Goal: Task Accomplishment & Management: Manage account settings

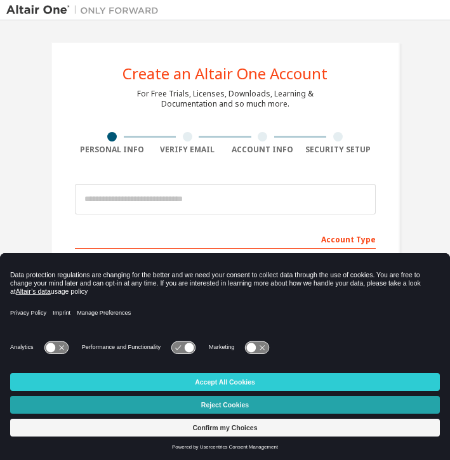
click at [228, 408] on button "Reject Cookies" at bounding box center [224, 405] width 429 height 18
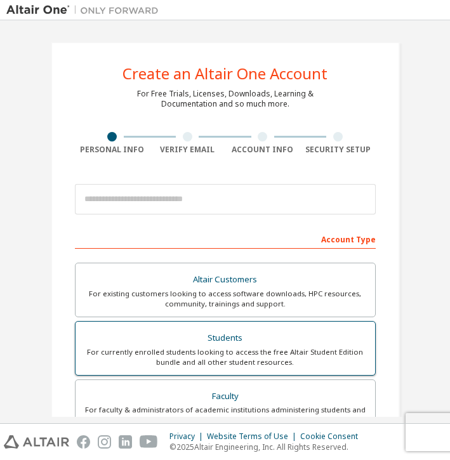
click at [207, 347] on div "For currently enrolled students looking to access the free Altair Student Editi…" at bounding box center [225, 357] width 284 height 20
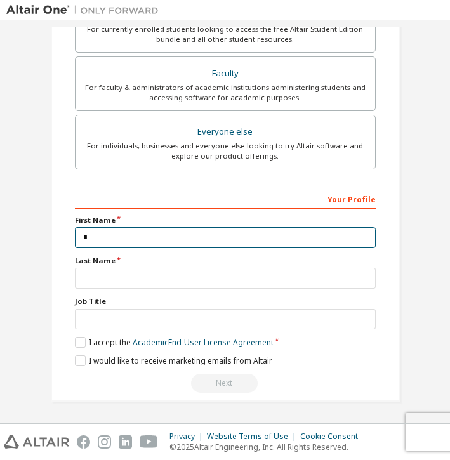
scroll to position [359, 0]
type input "*"
type input "***"
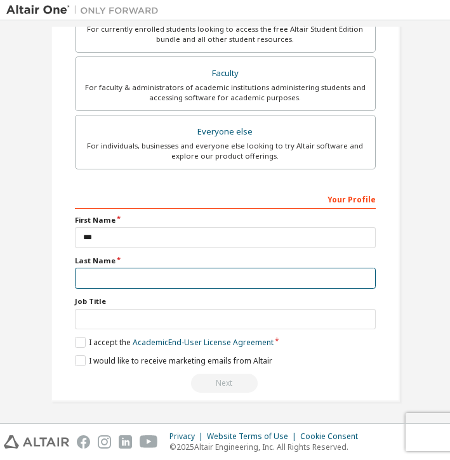
click at [155, 271] on input "text" at bounding box center [225, 278] width 301 height 21
type input "*******"
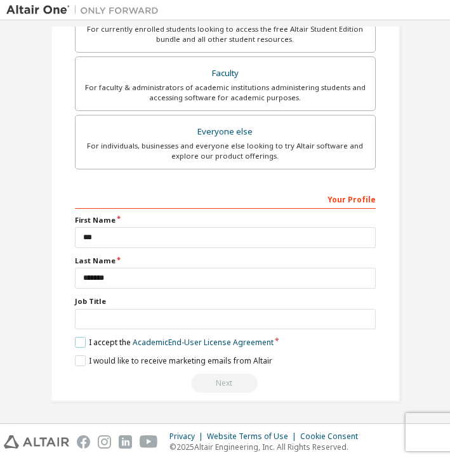
click at [81, 342] on label "I accept the Academic End-User License Agreement" at bounding box center [174, 342] width 198 height 11
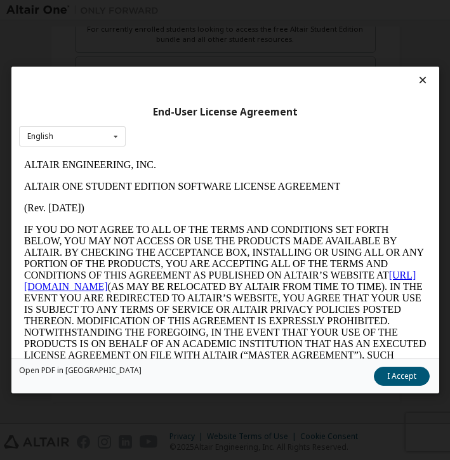
scroll to position [0, 0]
click at [399, 370] on button "I Accept" at bounding box center [401, 375] width 56 height 19
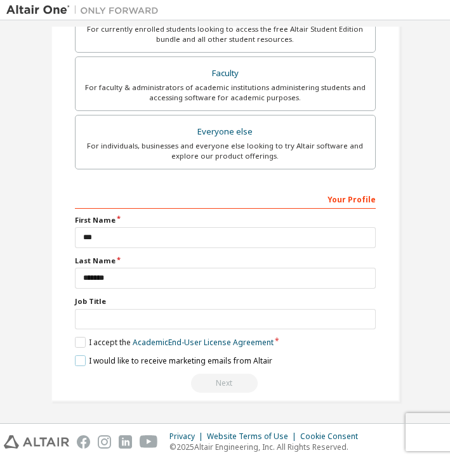
click at [79, 356] on label "I would like to receive marketing emails from Altair" at bounding box center [173, 360] width 197 height 11
click at [253, 319] on input "text" at bounding box center [225, 319] width 301 height 21
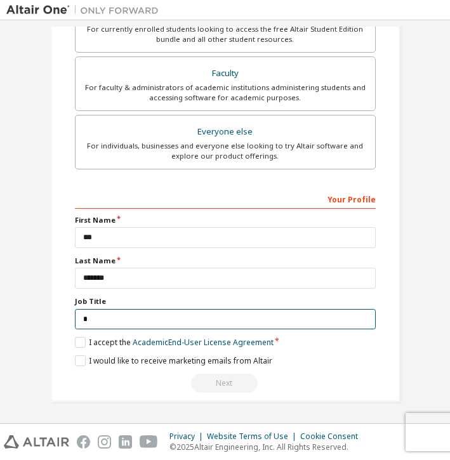
scroll to position [354, 0]
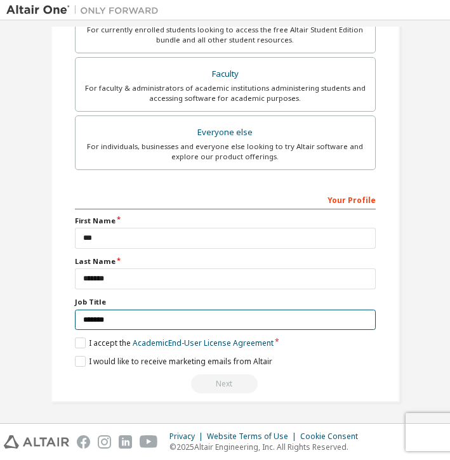
type input "*******"
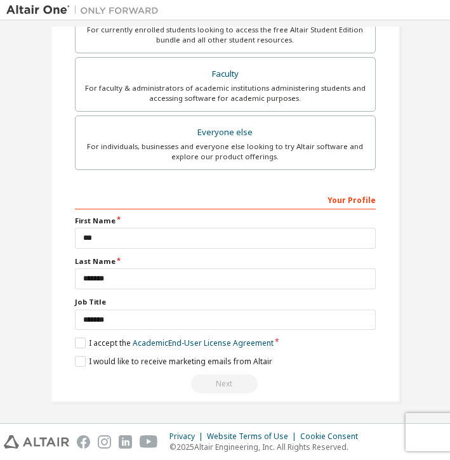
click at [330, 379] on div "Next" at bounding box center [225, 383] width 301 height 19
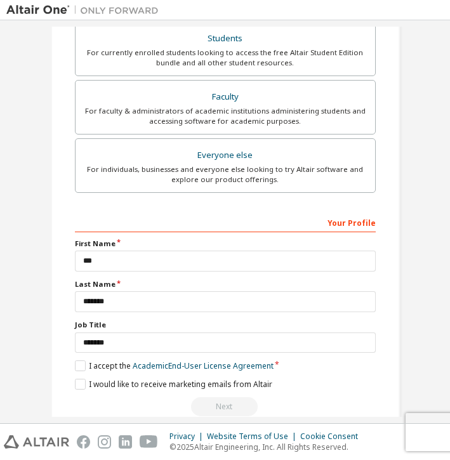
scroll to position [325, 0]
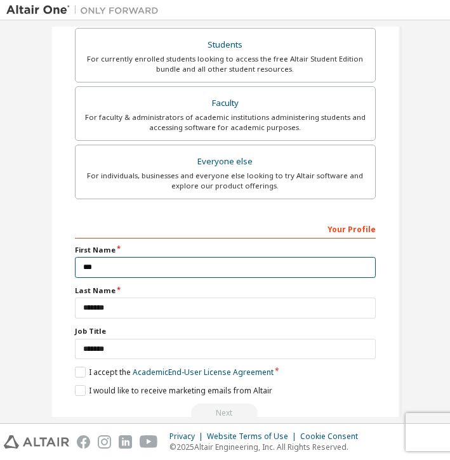
drag, startPoint x: 105, startPoint y: 263, endPoint x: 36, endPoint y: 260, distance: 69.2
click at [36, 261] on div "Create an Altair One Account For Free Trials, Licenses, Downloads, Learning & D…" at bounding box center [225, 73] width 379 height 745
type input "*******"
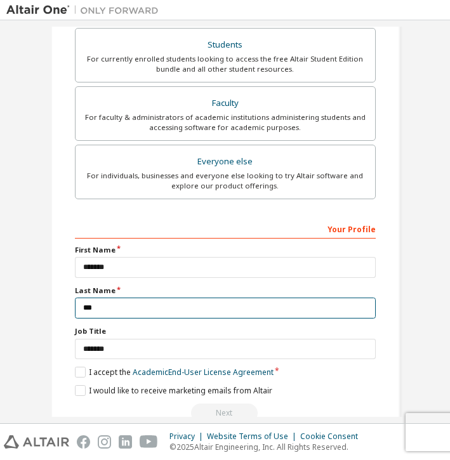
type input "***"
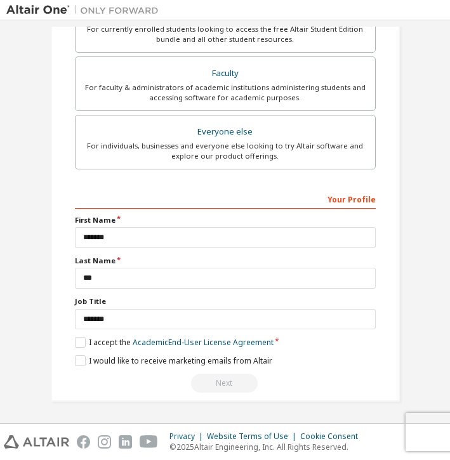
scroll to position [354, 0]
click at [78, 363] on label "I would like to receive marketing emails from Altair" at bounding box center [173, 361] width 197 height 11
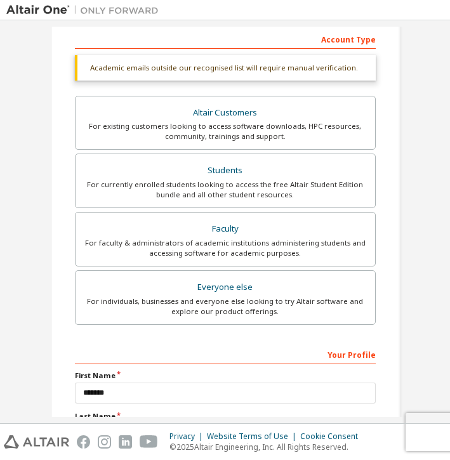
scroll to position [197, 0]
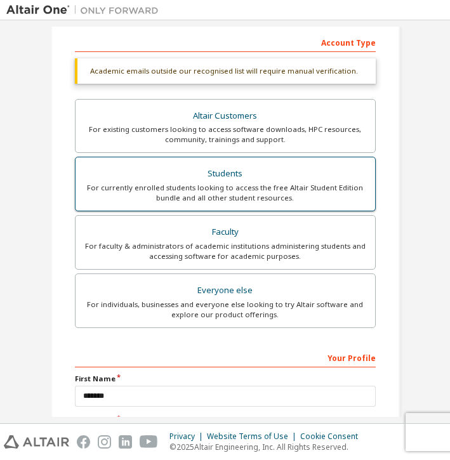
click at [236, 184] on div "For currently enrolled students looking to access the free Altair Student Editi…" at bounding box center [225, 193] width 284 height 20
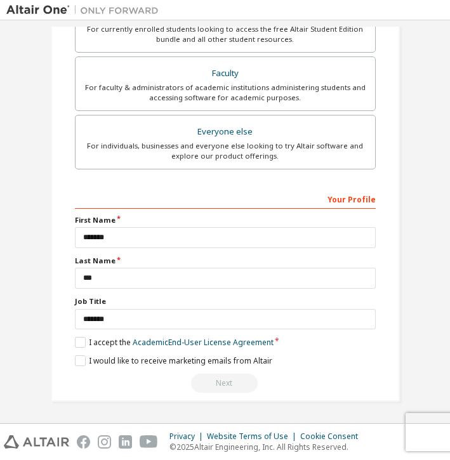
scroll to position [354, 0]
click at [399, 424] on div "Privacy Website Terms of Use Cookie Consent © 2025 Altair Engineering, Inc. All…" at bounding box center [225, 442] width 450 height 36
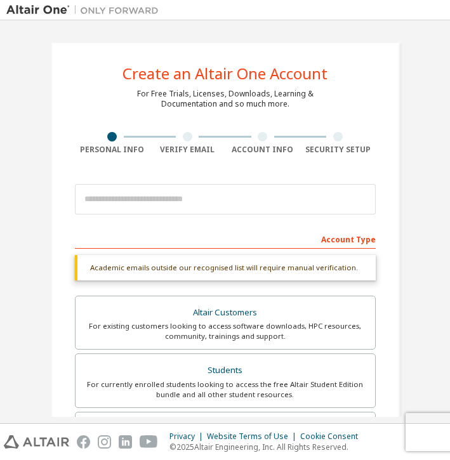
scroll to position [0, 0]
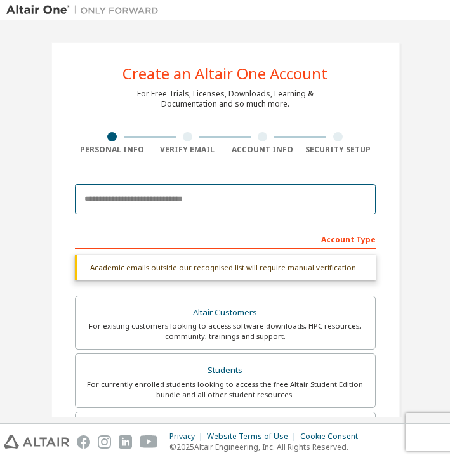
type input "*"
type input "**********"
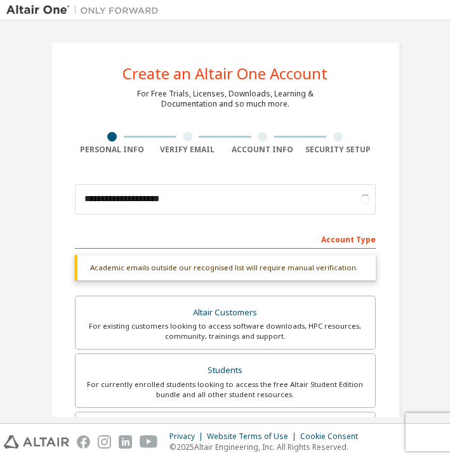
click at [75, 241] on div "Account Type" at bounding box center [225, 238] width 301 height 20
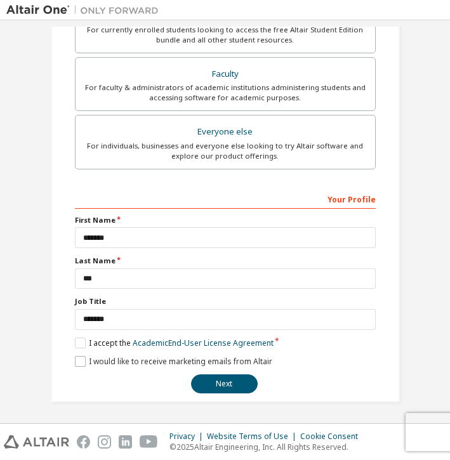
scroll to position [321, 0]
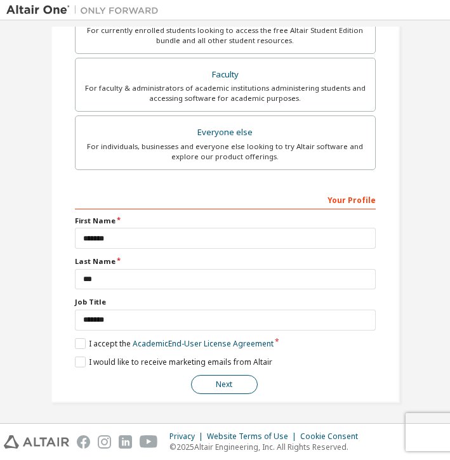
click at [208, 380] on button "Next" at bounding box center [224, 384] width 67 height 19
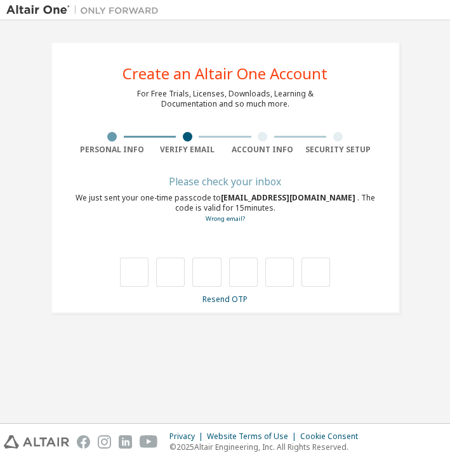
scroll to position [0, 0]
paste input "*"
type input "*"
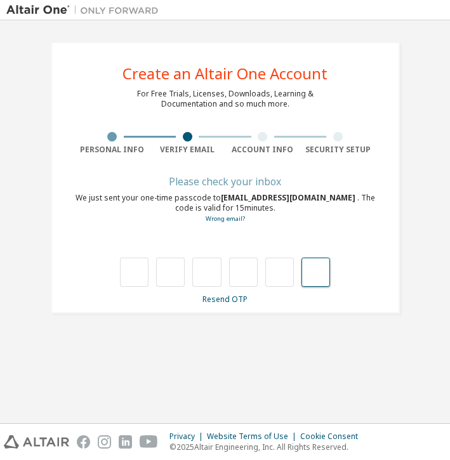
type input "*"
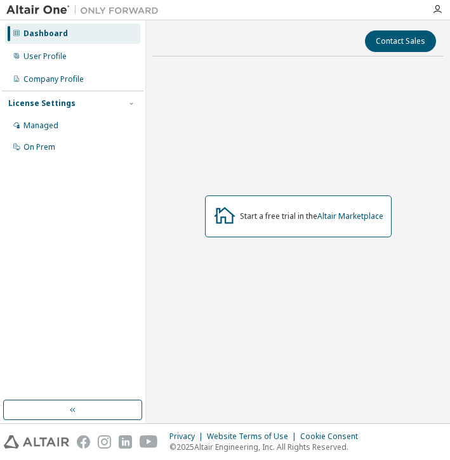
click at [74, 105] on div "License Settings" at bounding box center [72, 103] width 129 height 11
click at [45, 226] on div "Dashboard User Profile Company Profile License Settings Managed On Prem" at bounding box center [72, 210] width 141 height 376
click at [106, 134] on div "Managed" at bounding box center [72, 125] width 135 height 20
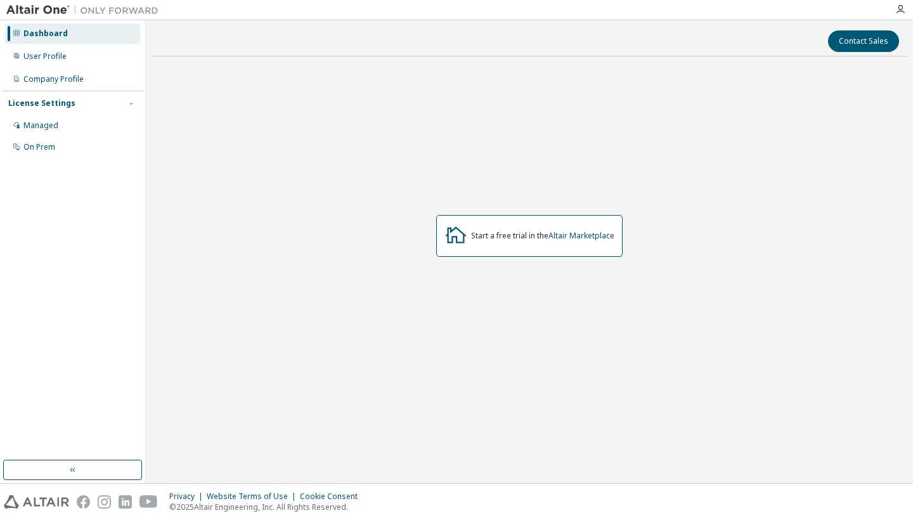
click at [513, 242] on div "Start a free trial in the Altair Marketplace" at bounding box center [529, 236] width 186 height 42
click at [865, 42] on button "Contact Sales" at bounding box center [863, 41] width 71 height 22
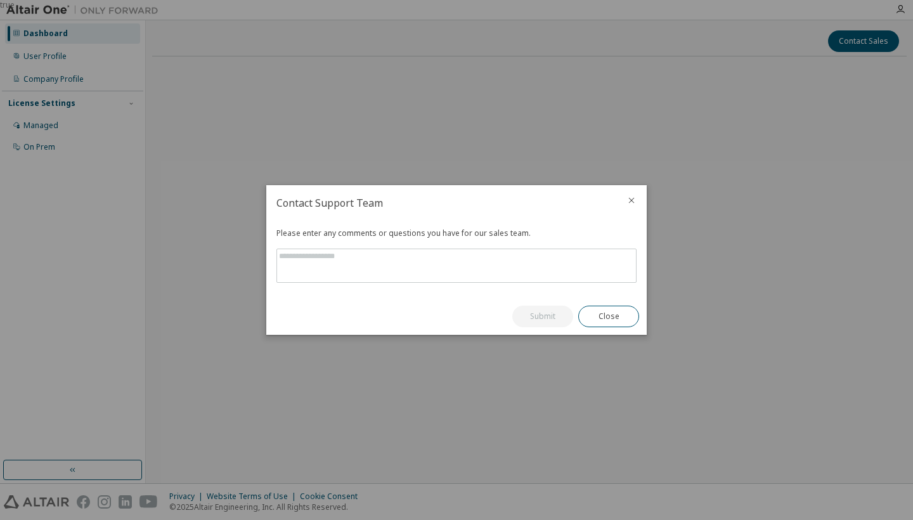
click at [633, 198] on icon "close" at bounding box center [631, 200] width 10 height 10
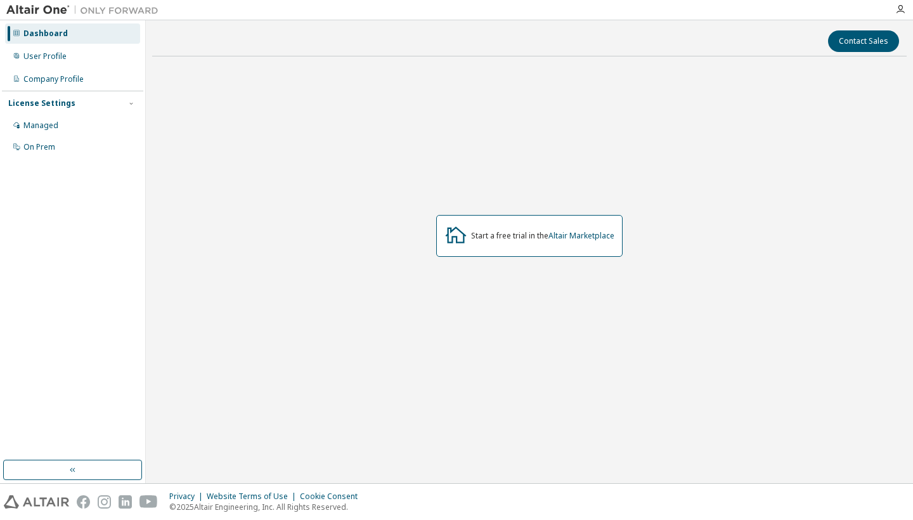
click at [77, 100] on div "License Settings" at bounding box center [72, 103] width 129 height 11
click at [131, 201] on div "Dashboard User Profile Company Profile License Settings Managed On Prem" at bounding box center [72, 240] width 141 height 436
click at [89, 462] on button "button" at bounding box center [72, 470] width 139 height 20
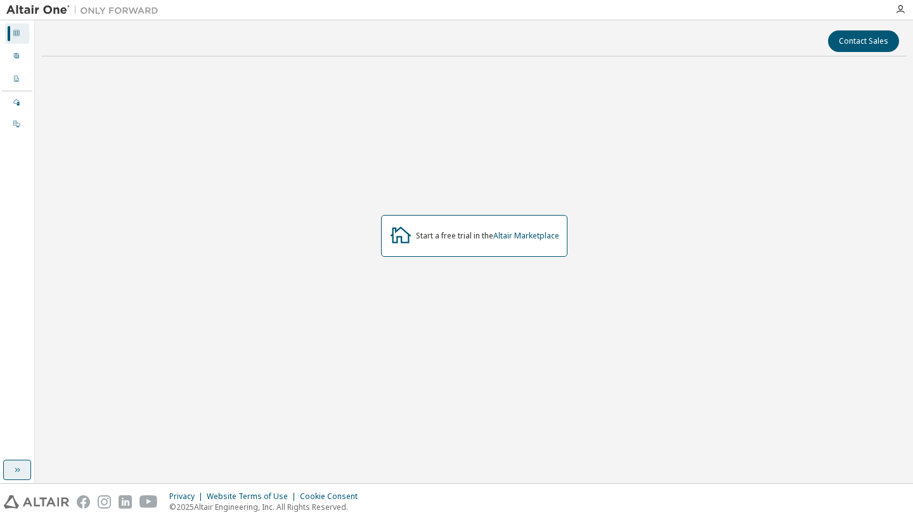
click at [16, 469] on icon "button" at bounding box center [17, 470] width 10 height 10
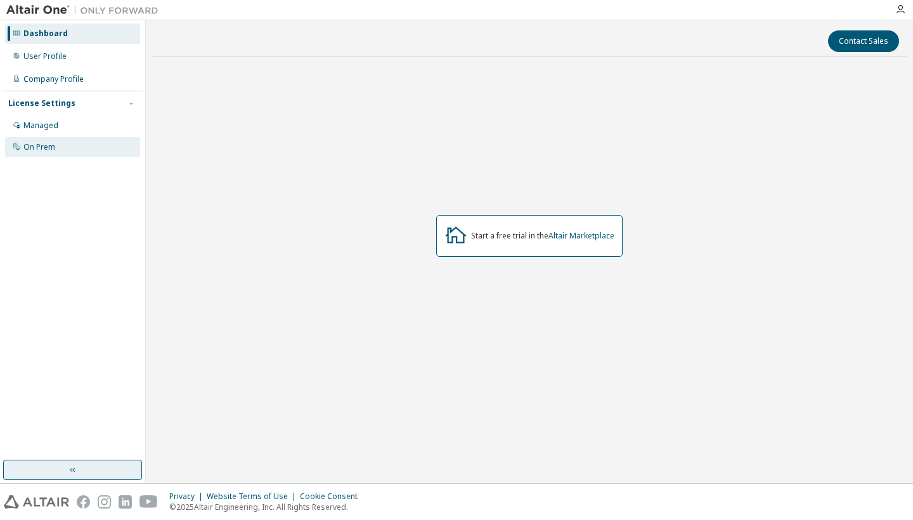
click at [81, 138] on div "On Prem" at bounding box center [72, 147] width 135 height 20
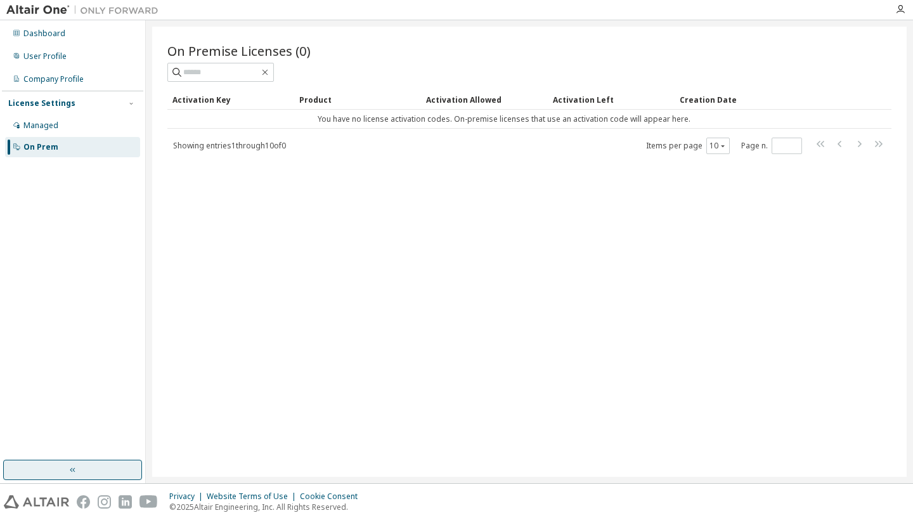
click at [150, 10] on img at bounding box center [85, 10] width 159 height 13
click at [79, 37] on div "Dashboard" at bounding box center [72, 33] width 135 height 20
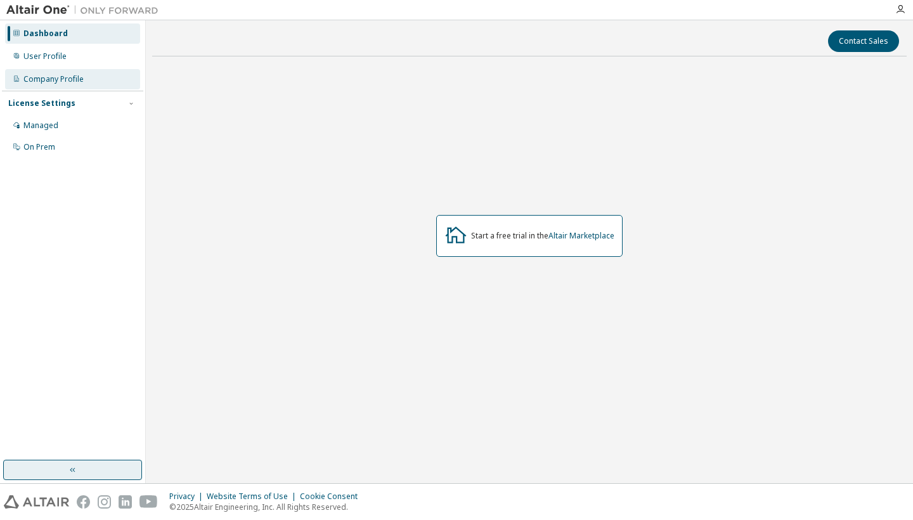
click at [101, 72] on div "Company Profile" at bounding box center [72, 79] width 135 height 20
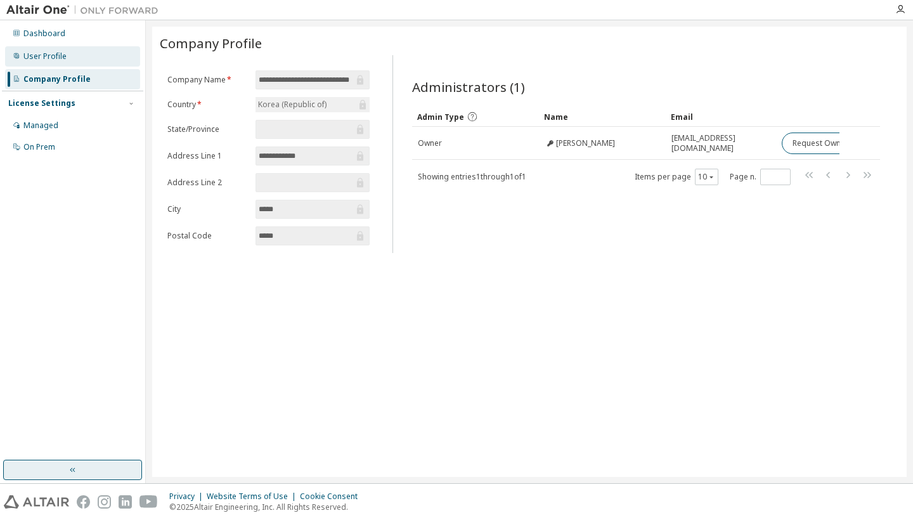
click at [101, 57] on div "User Profile" at bounding box center [72, 56] width 135 height 20
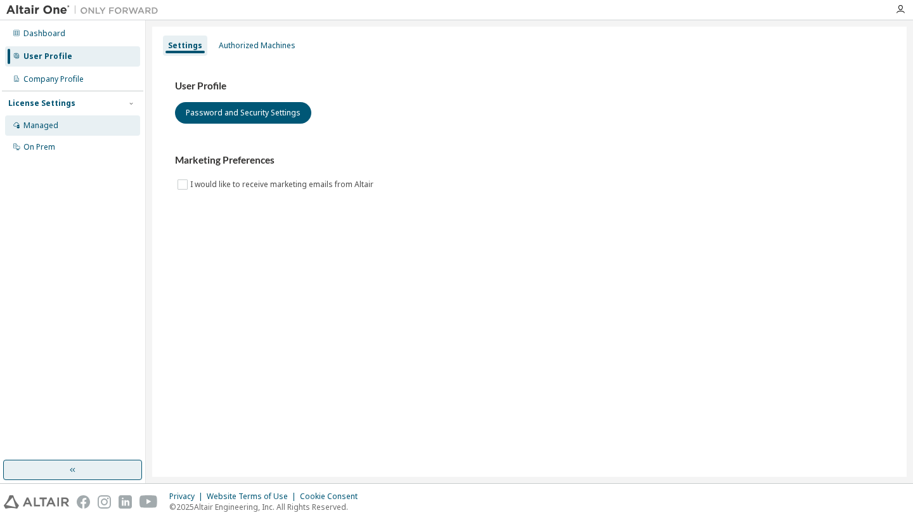
click at [92, 131] on div "Managed" at bounding box center [72, 125] width 135 height 20
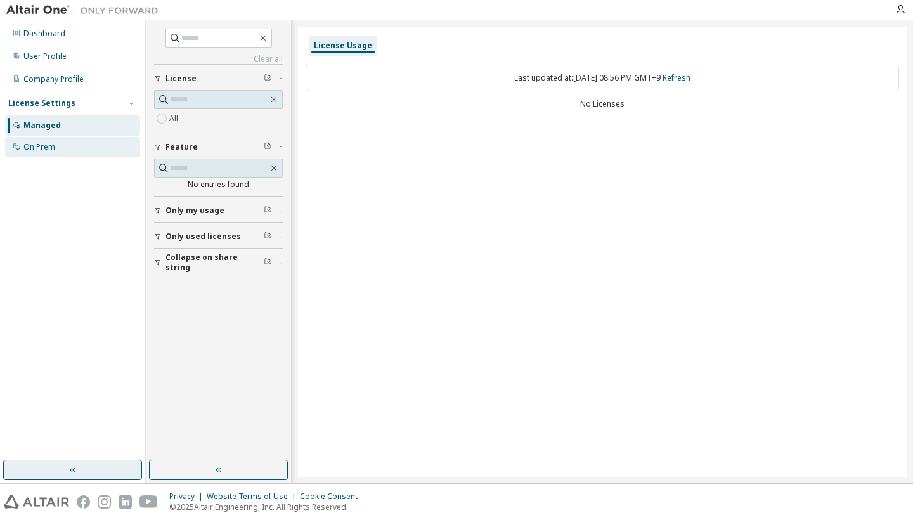
click at [100, 151] on div "On Prem" at bounding box center [72, 147] width 135 height 20
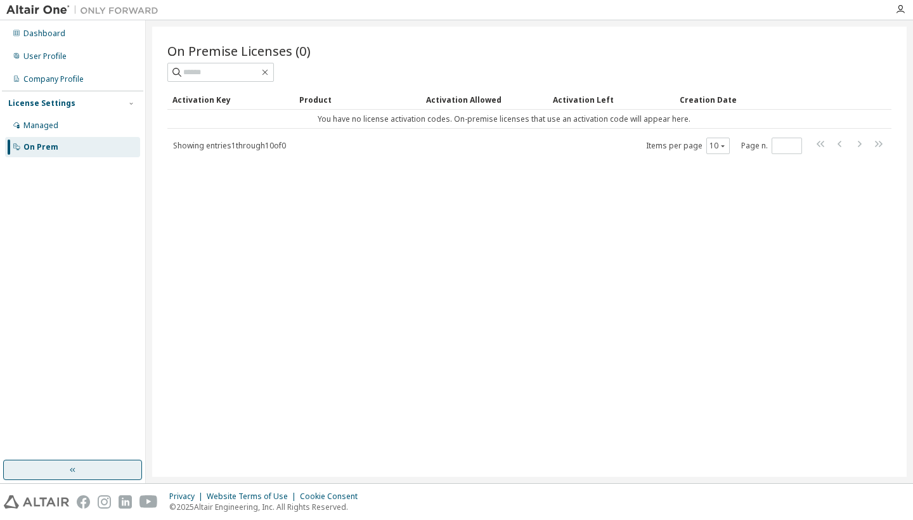
click at [898, 3] on div at bounding box center [900, 9] width 25 height 19
click at [900, 10] on icon "button" at bounding box center [900, 9] width 10 height 10
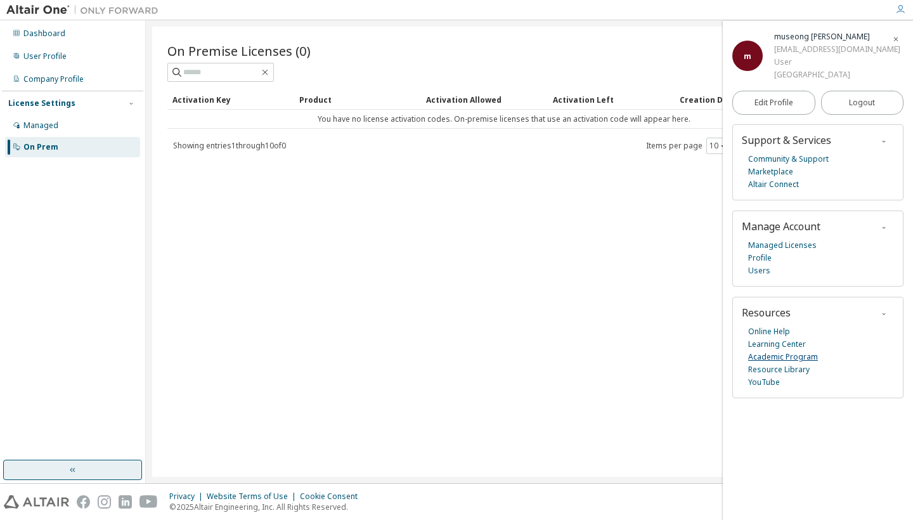
click at [804, 356] on link "Academic Program" at bounding box center [783, 357] width 70 height 13
